Goal: Navigation & Orientation: Find specific page/section

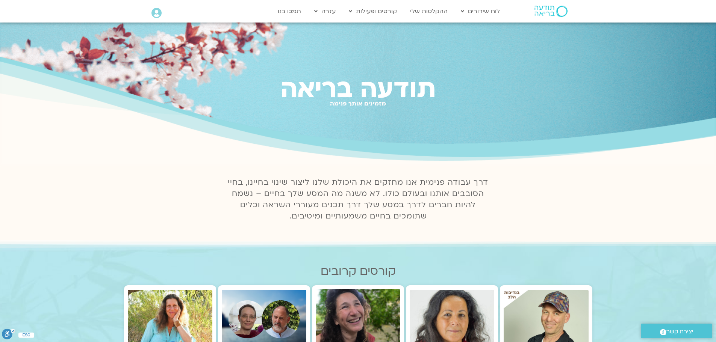
click at [156, 13] on icon at bounding box center [156, 13] width 10 height 11
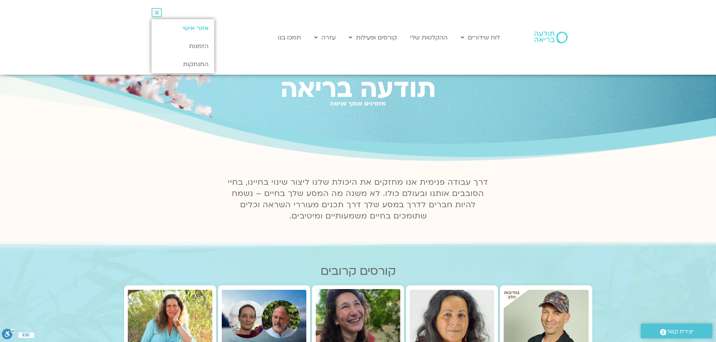
click at [175, 29] on link "אזור אישי" at bounding box center [182, 28] width 63 height 18
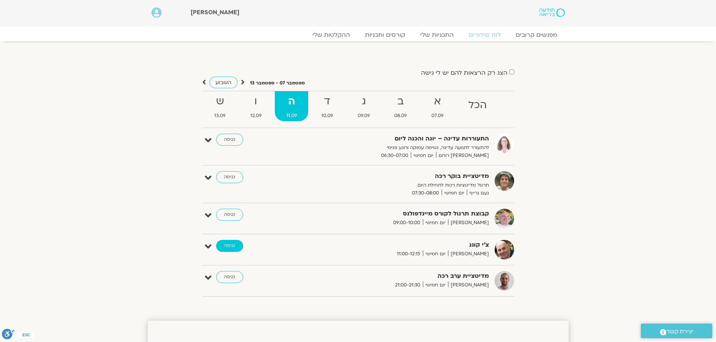
click at [227, 243] on link "כניסה" at bounding box center [229, 246] width 27 height 12
